Goal: Task Accomplishment & Management: Complete application form

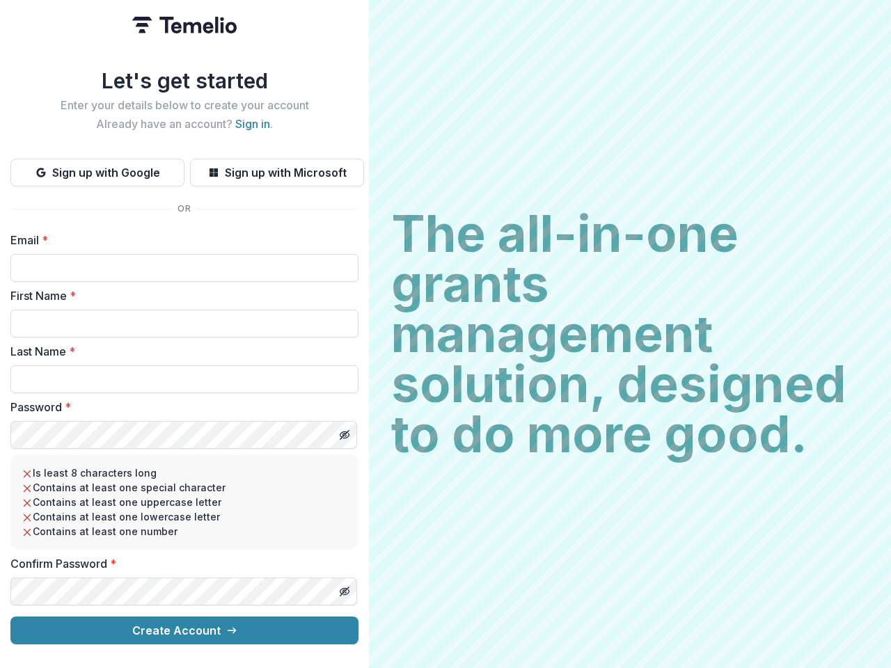
click at [445, 334] on h2 "The all-in-one grants management solution, designed to do more good." at bounding box center [629, 334] width 477 height 251
click at [97, 167] on button "Sign up with Google" at bounding box center [97, 173] width 174 height 28
click at [276, 167] on button "Sign up with Microsoft" at bounding box center [277, 173] width 174 height 28
click at [344, 431] on line "Toggle password visibility" at bounding box center [344, 435] width 8 height 8
click at [344, 587] on line "Toggle password visibility" at bounding box center [344, 591] width 8 height 8
